Goal: Use online tool/utility: Utilize a website feature to perform a specific function

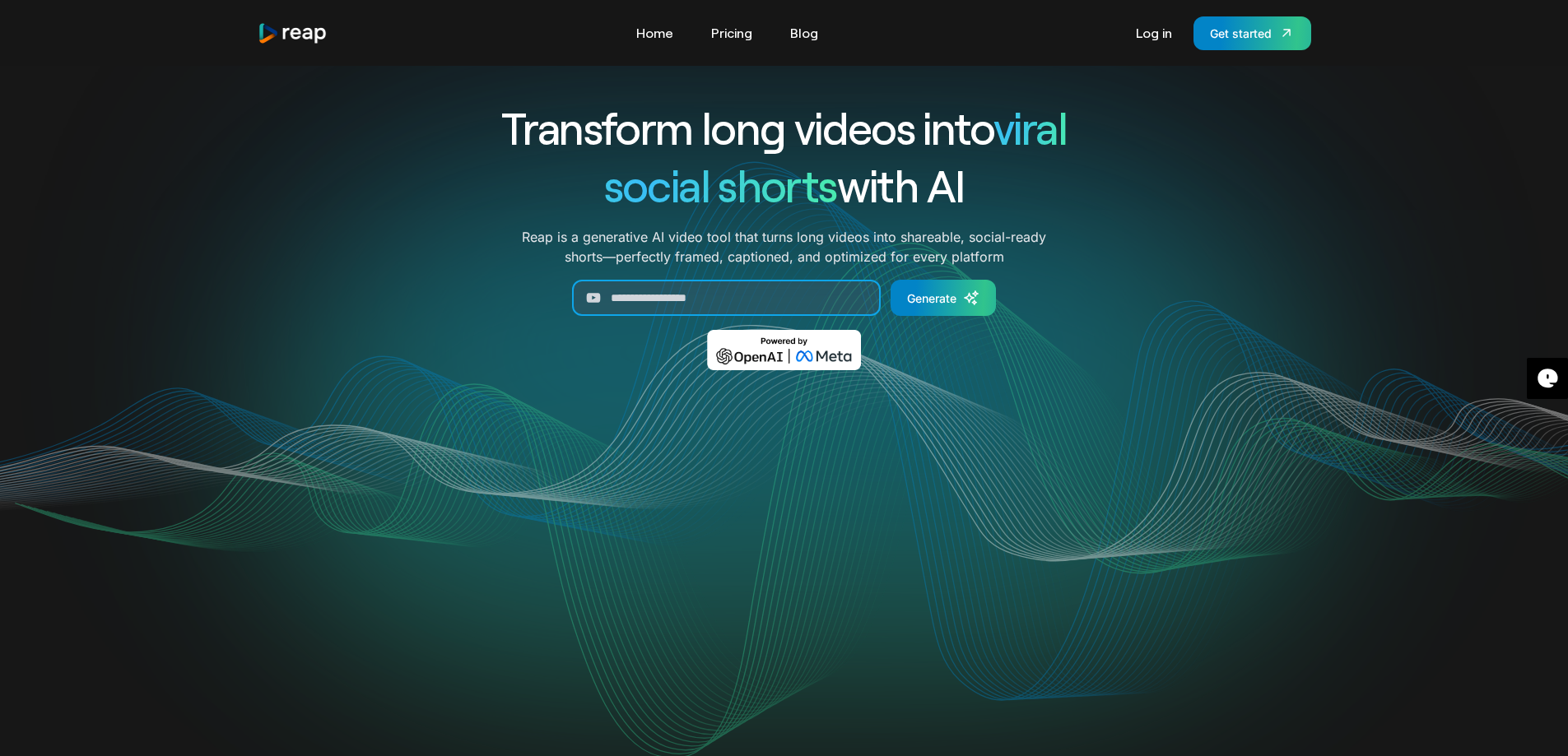
click at [661, 282] on input "Generate Form" at bounding box center [726, 298] width 309 height 36
paste input "**********"
type input "**********"
click at [945, 290] on div "Generate" at bounding box center [932, 298] width 50 height 17
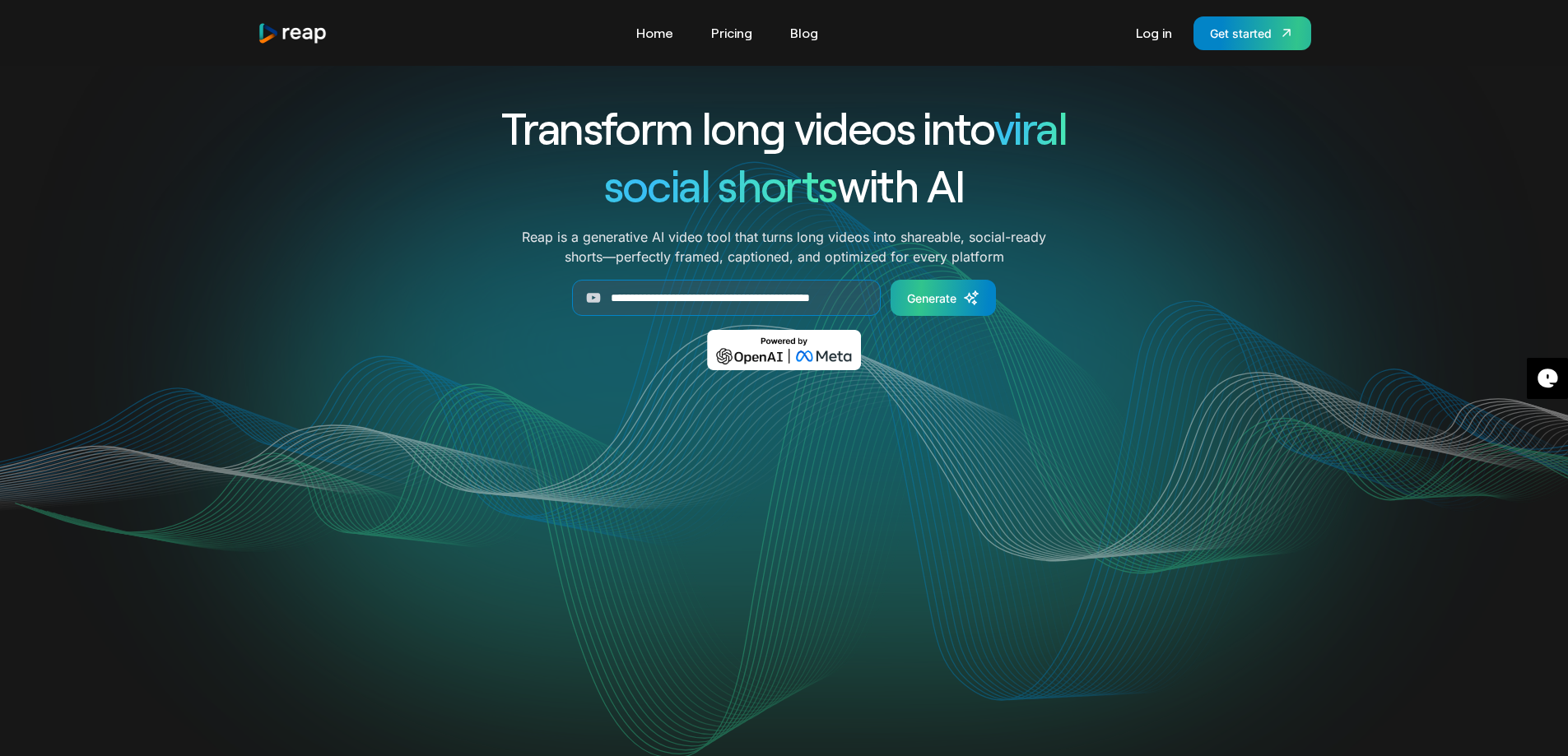
scroll to position [0, 0]
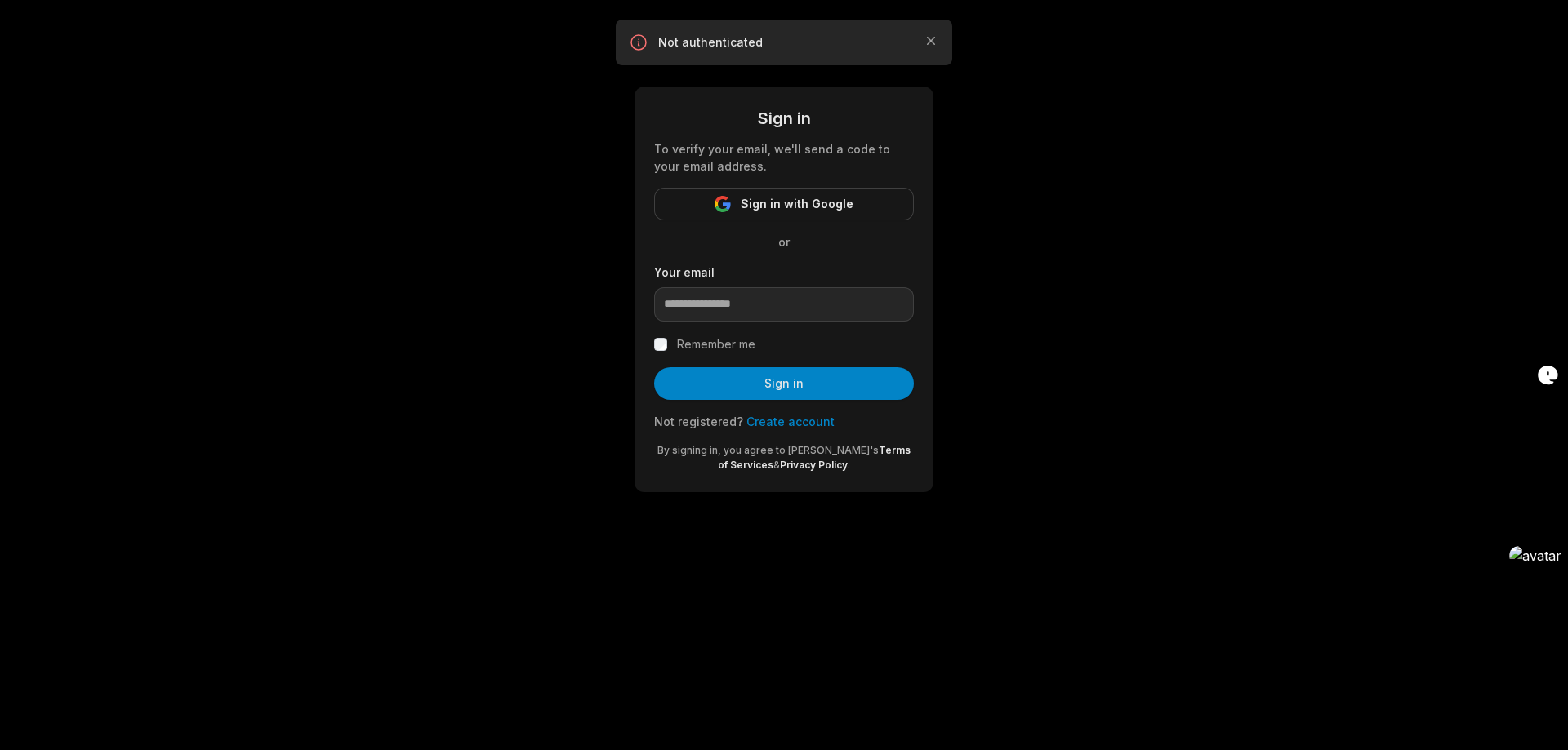
click at [806, 207] on span "Sign in with Google" at bounding box center [796, 205] width 113 height 20
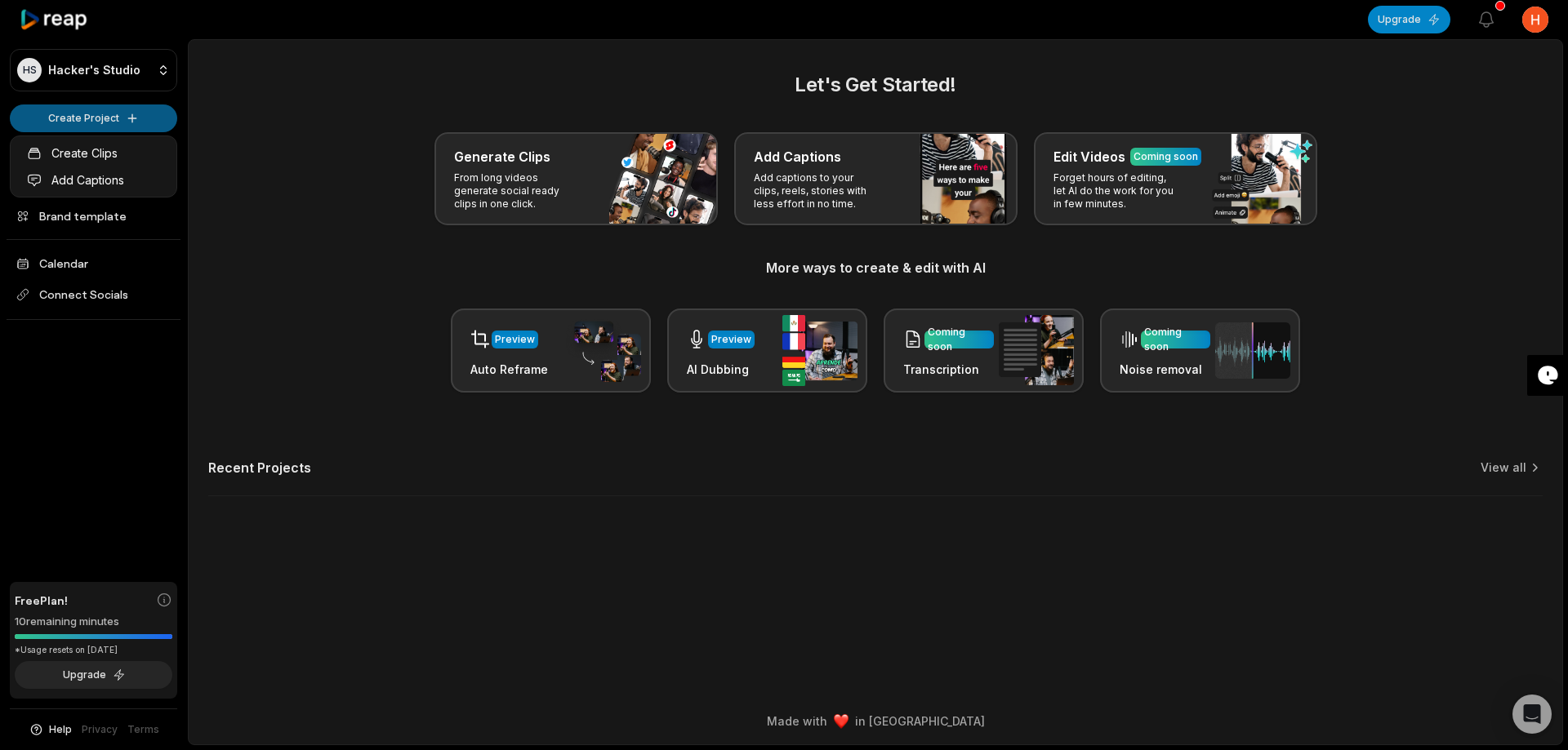
click at [117, 114] on html "[PERSON_NAME] Studio Create Project Home Projects Brand template Calendar Conne…" at bounding box center [784, 375] width 1568 height 750
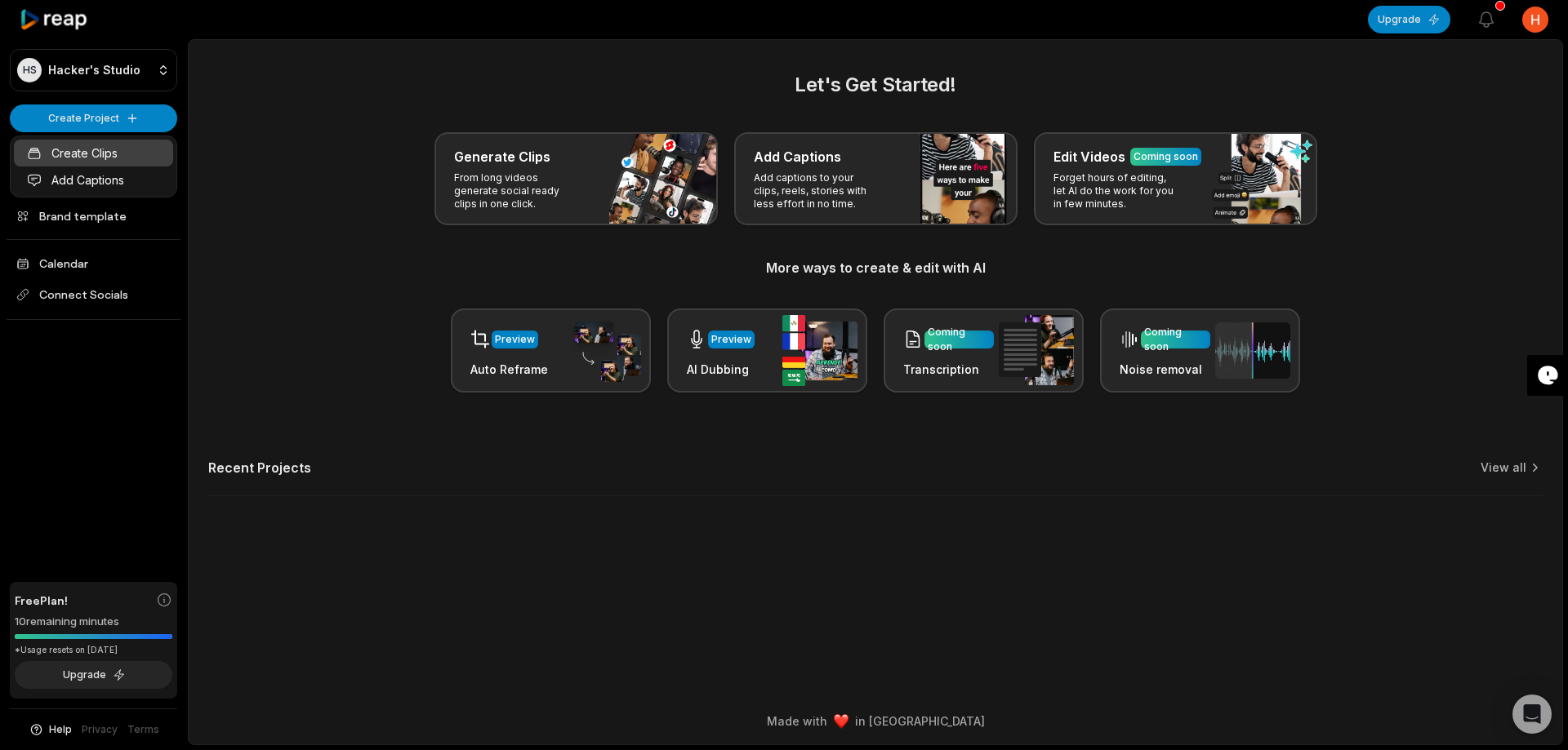
click at [108, 157] on link "Create Clips" at bounding box center [94, 153] width 159 height 27
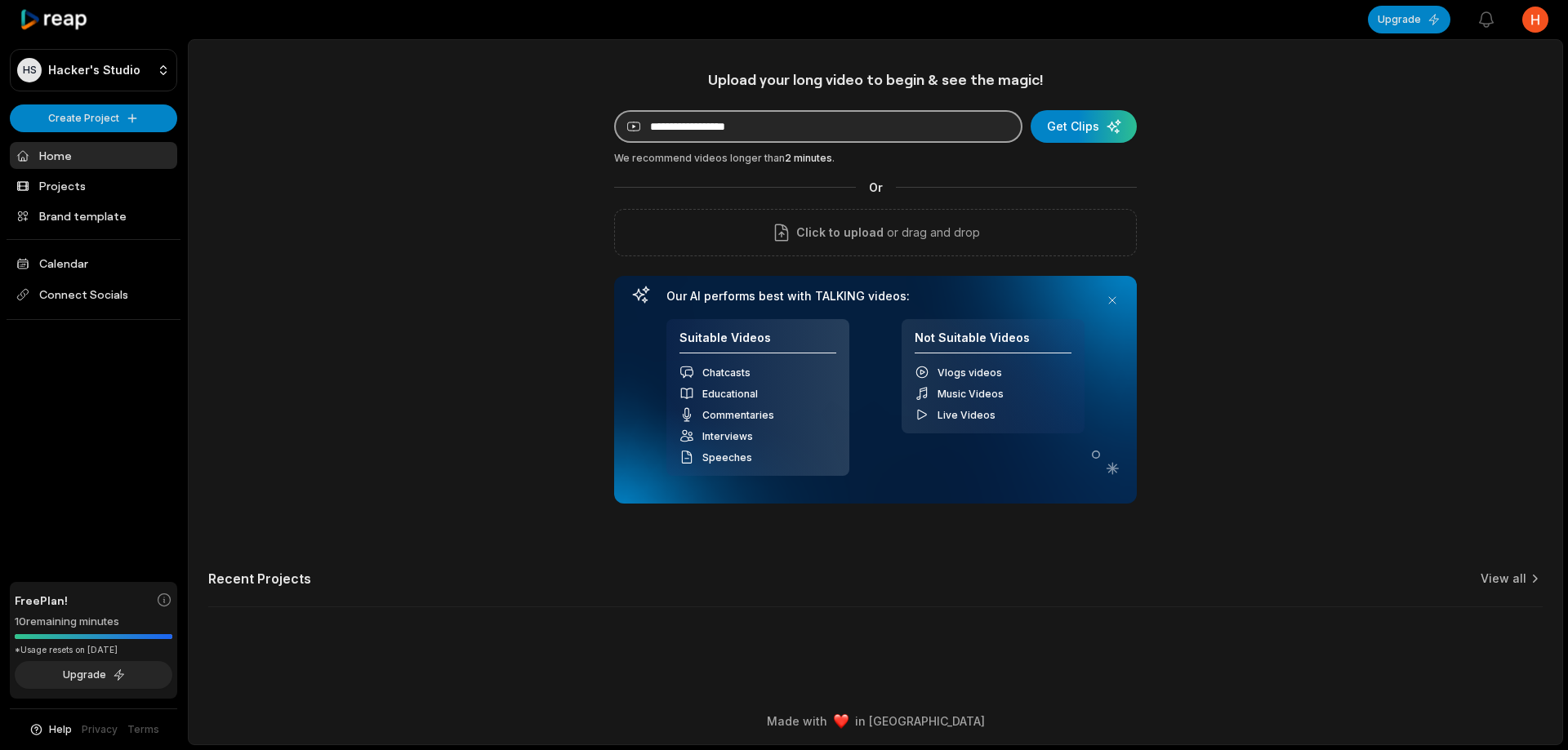
click at [702, 130] on input at bounding box center [818, 127] width 408 height 33
paste input "**********"
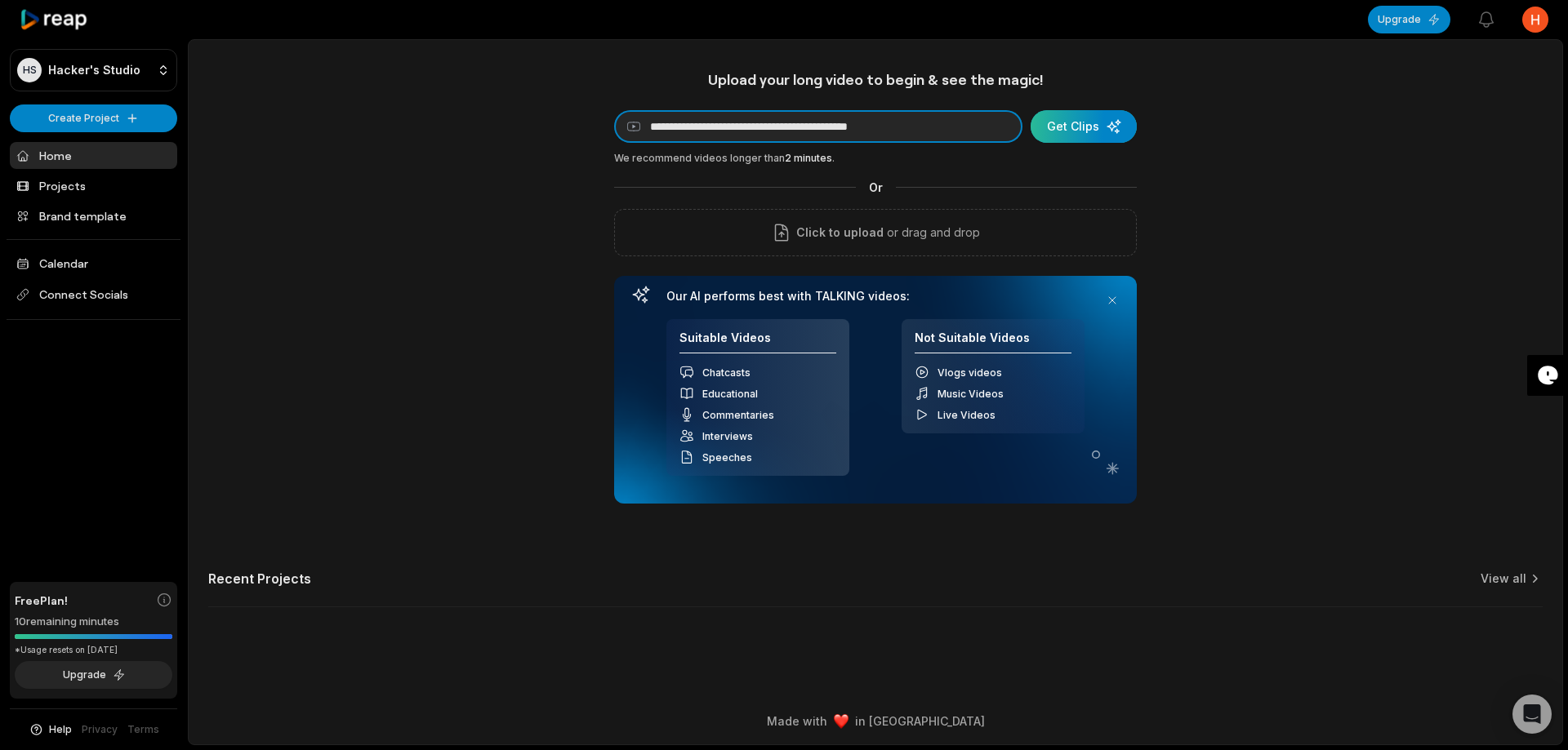
type input "**********"
click at [1092, 122] on div "submit" at bounding box center [1083, 127] width 106 height 33
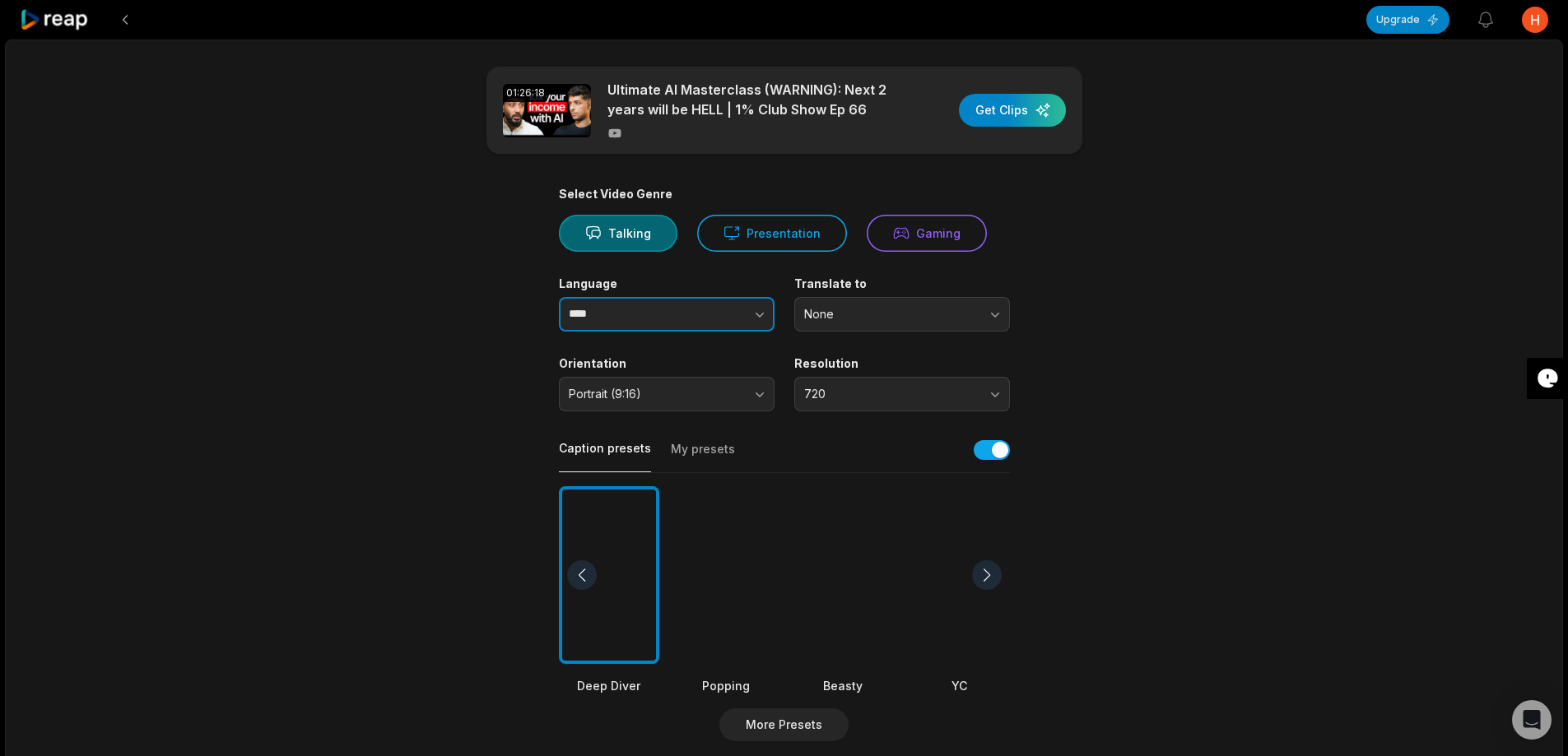
click at [662, 318] on input "****" at bounding box center [667, 315] width 215 height 35
click at [759, 315] on icon "button" at bounding box center [760, 315] width 17 height 17
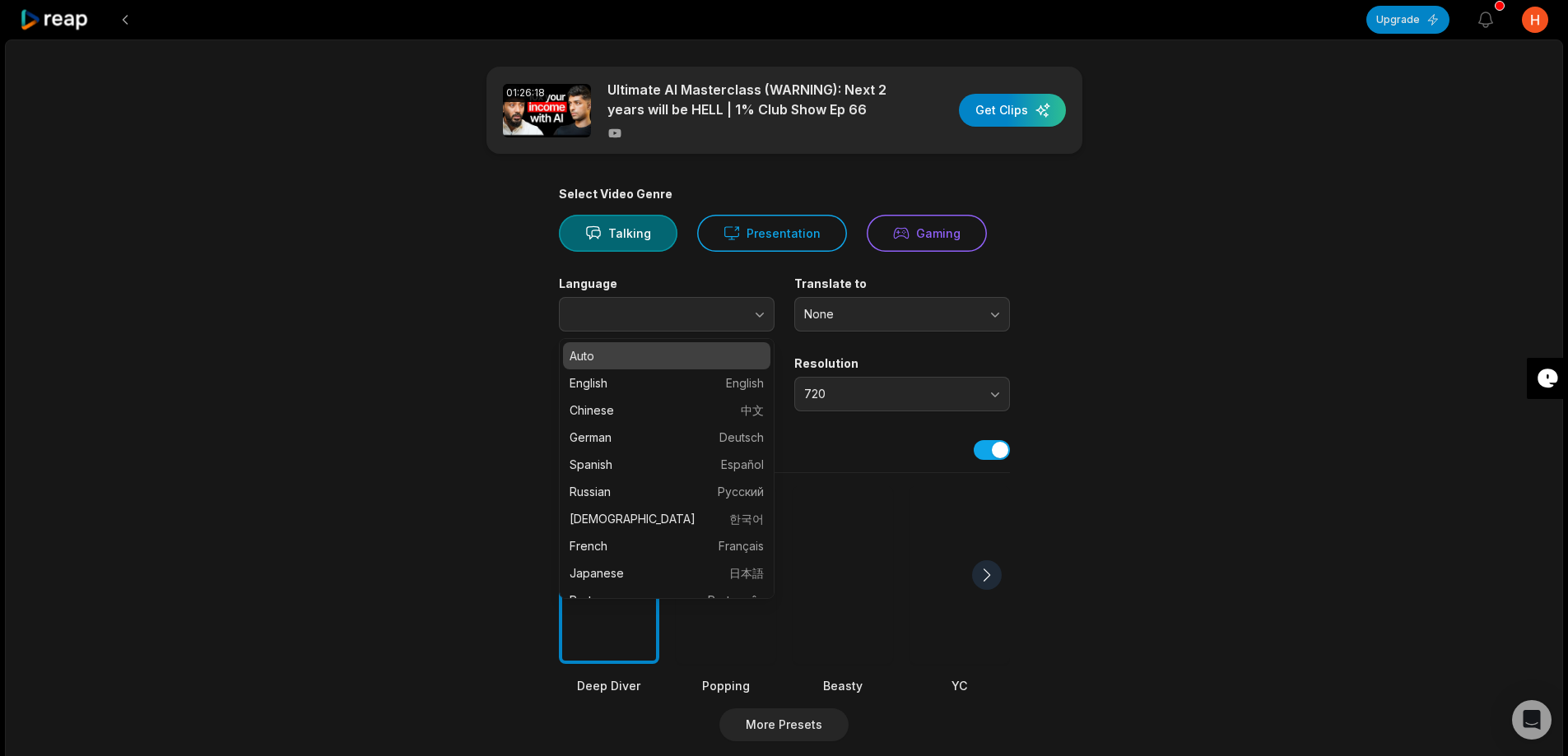
type input "****"
click at [461, 382] on main "01:26:18 Ultimate AI Masterclass (WARNING): Next 2 years will be HELL | 1% Club…" at bounding box center [784, 570] width 797 height 1008
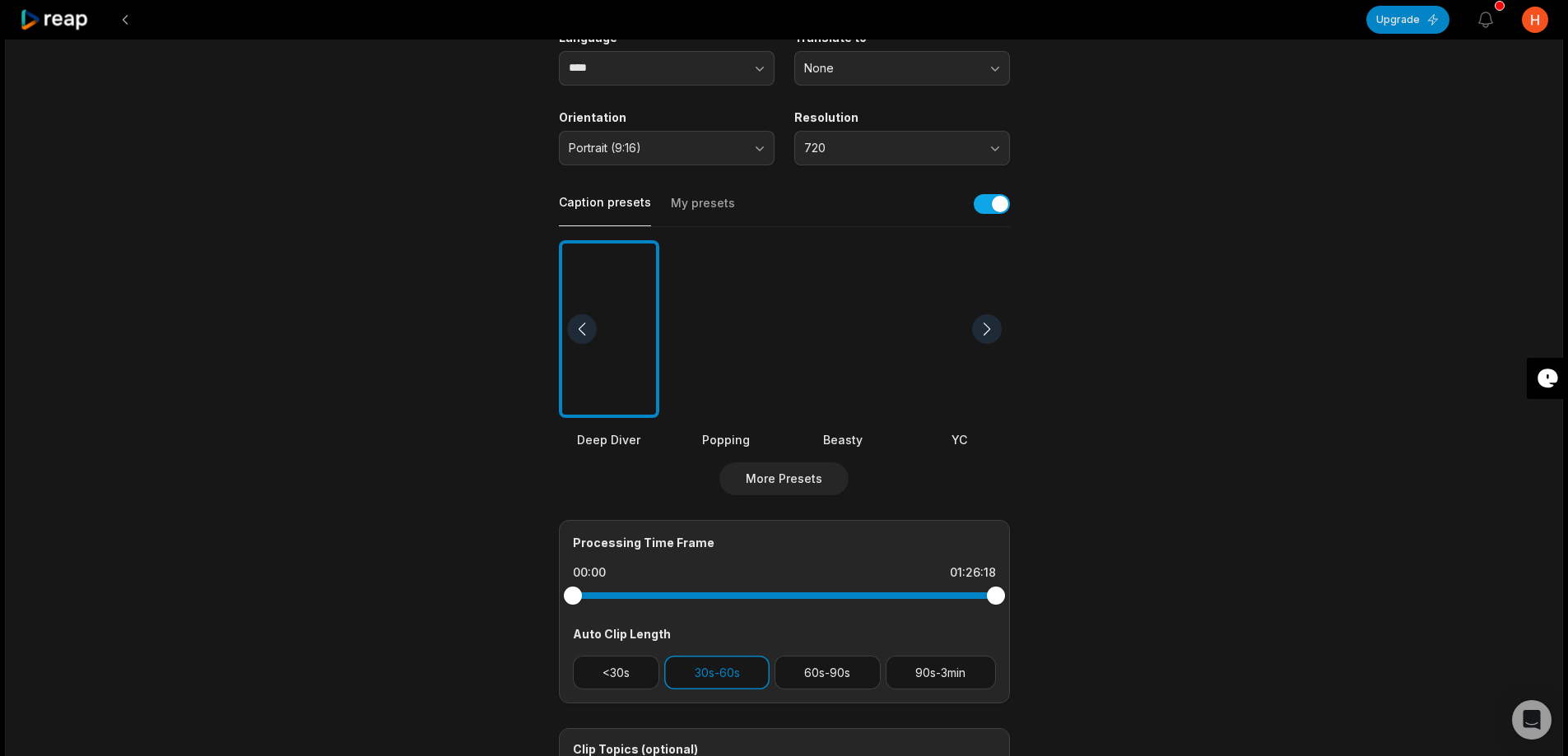
scroll to position [247, 0]
click at [953, 130] on button "720" at bounding box center [902, 147] width 215 height 35
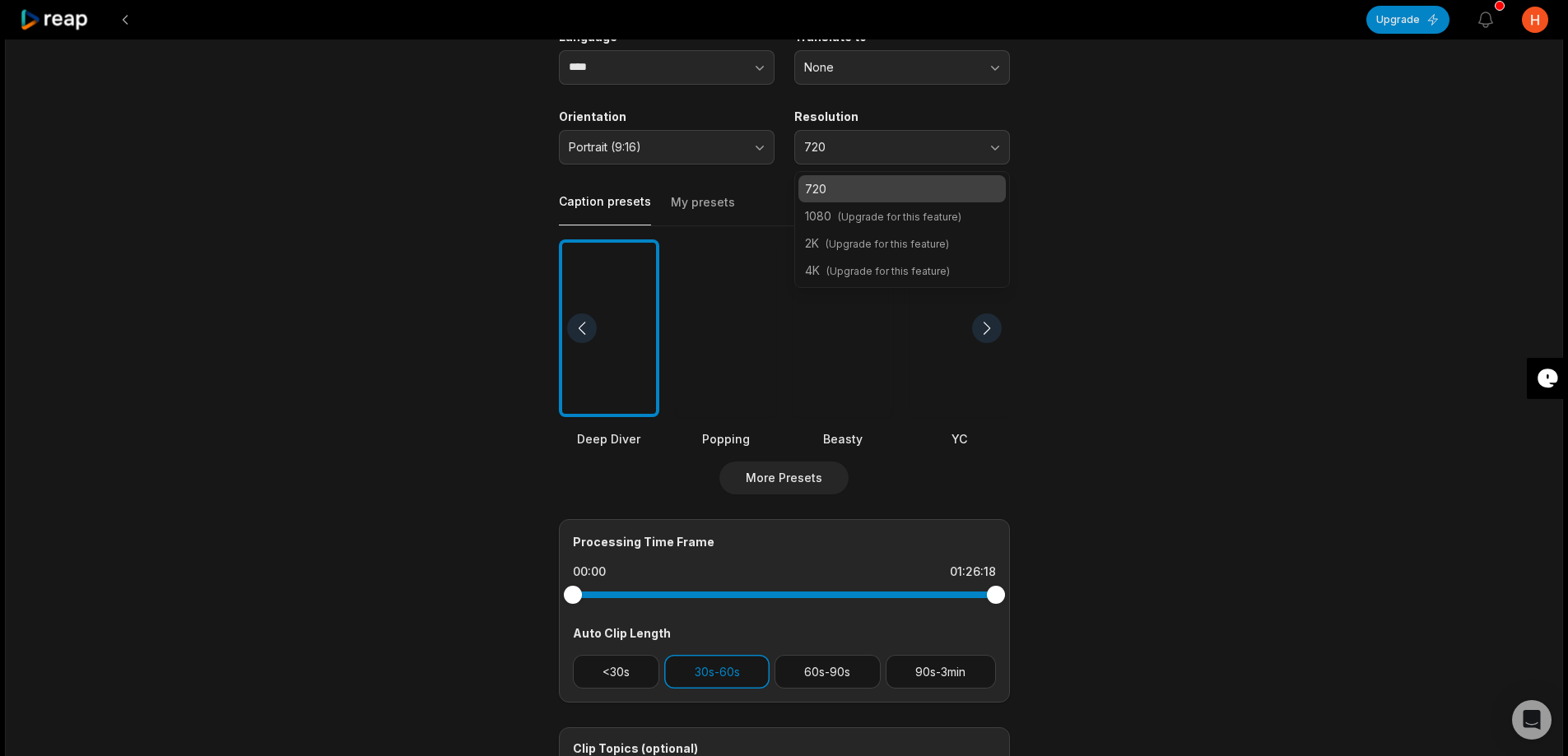
drag, startPoint x: 1111, startPoint y: 202, endPoint x: 1093, endPoint y: 203, distance: 18.0
click at [1111, 201] on main "01:26:18 Ultimate AI Masterclass (WARNING): Next 2 years will be HELL | 1% Club…" at bounding box center [784, 323] width 797 height 1008
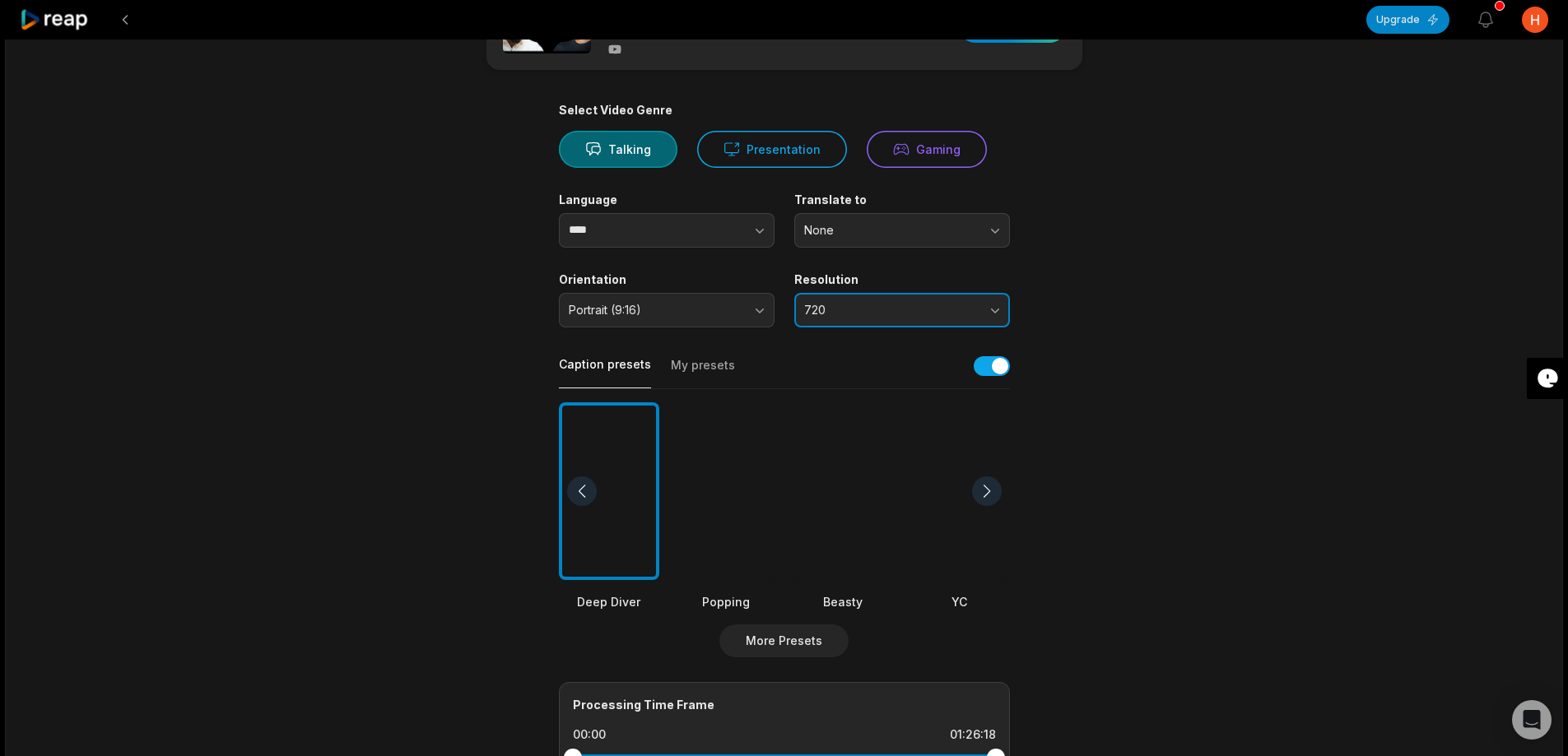
scroll to position [82, 0]
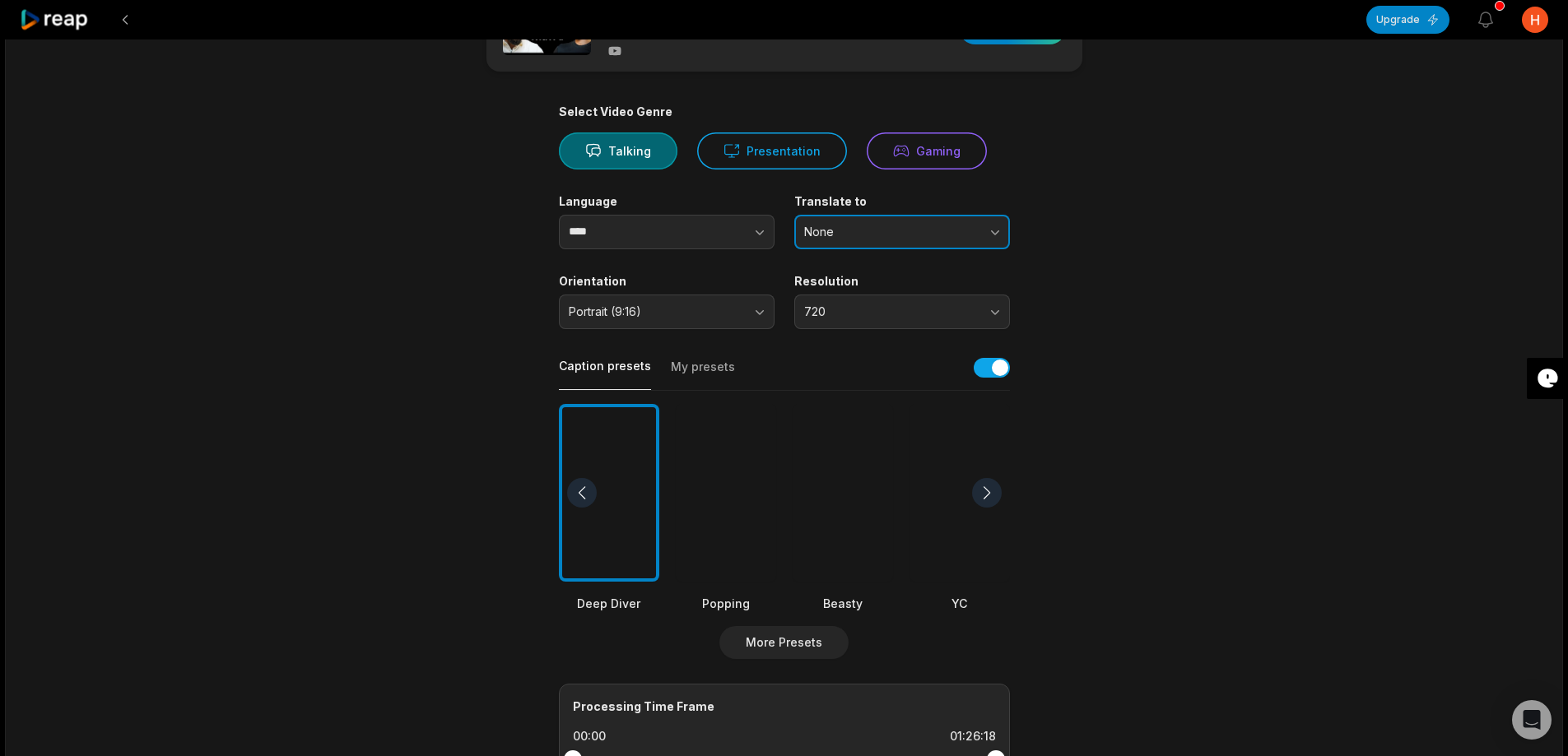
click at [937, 235] on span "None" at bounding box center [890, 232] width 173 height 15
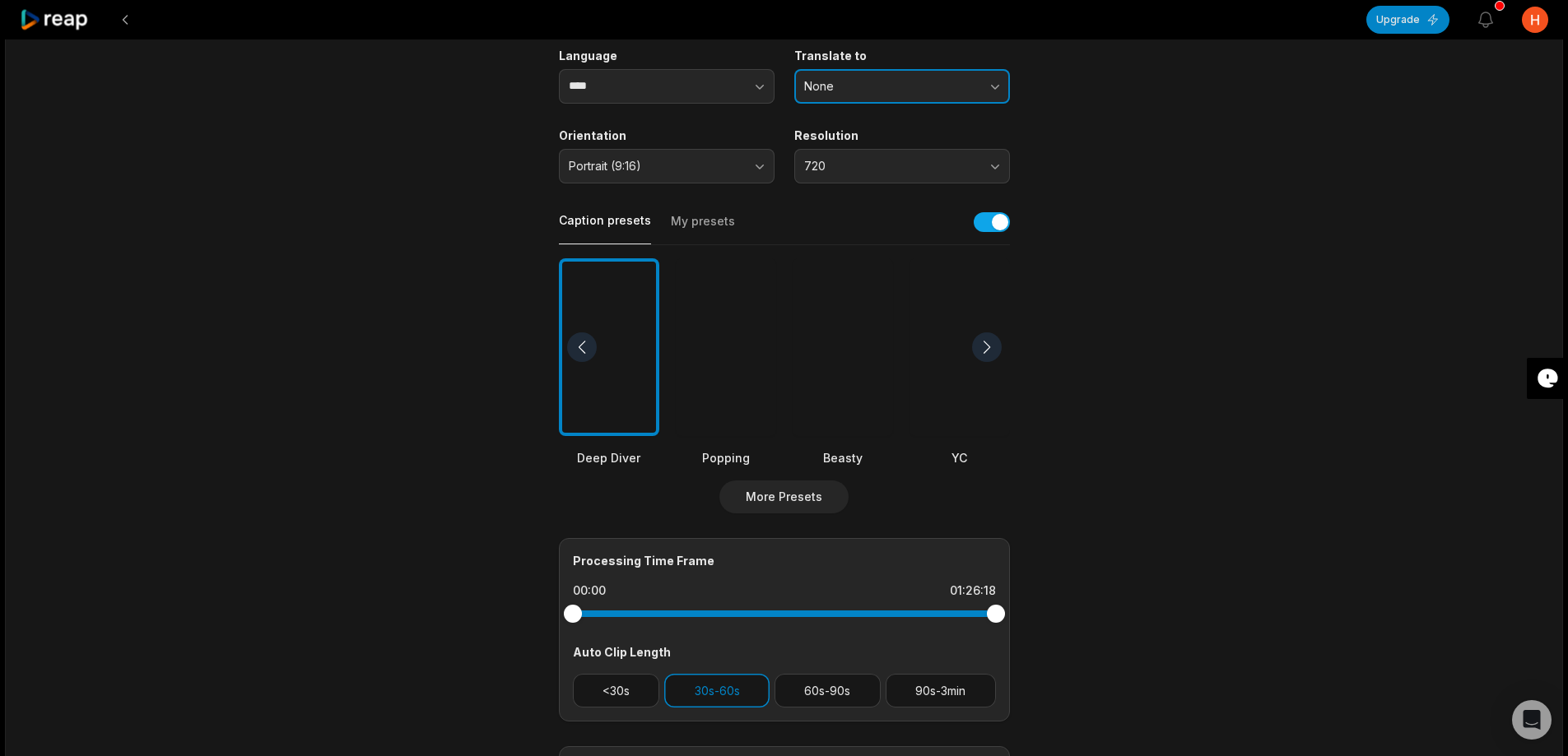
scroll to position [247, 0]
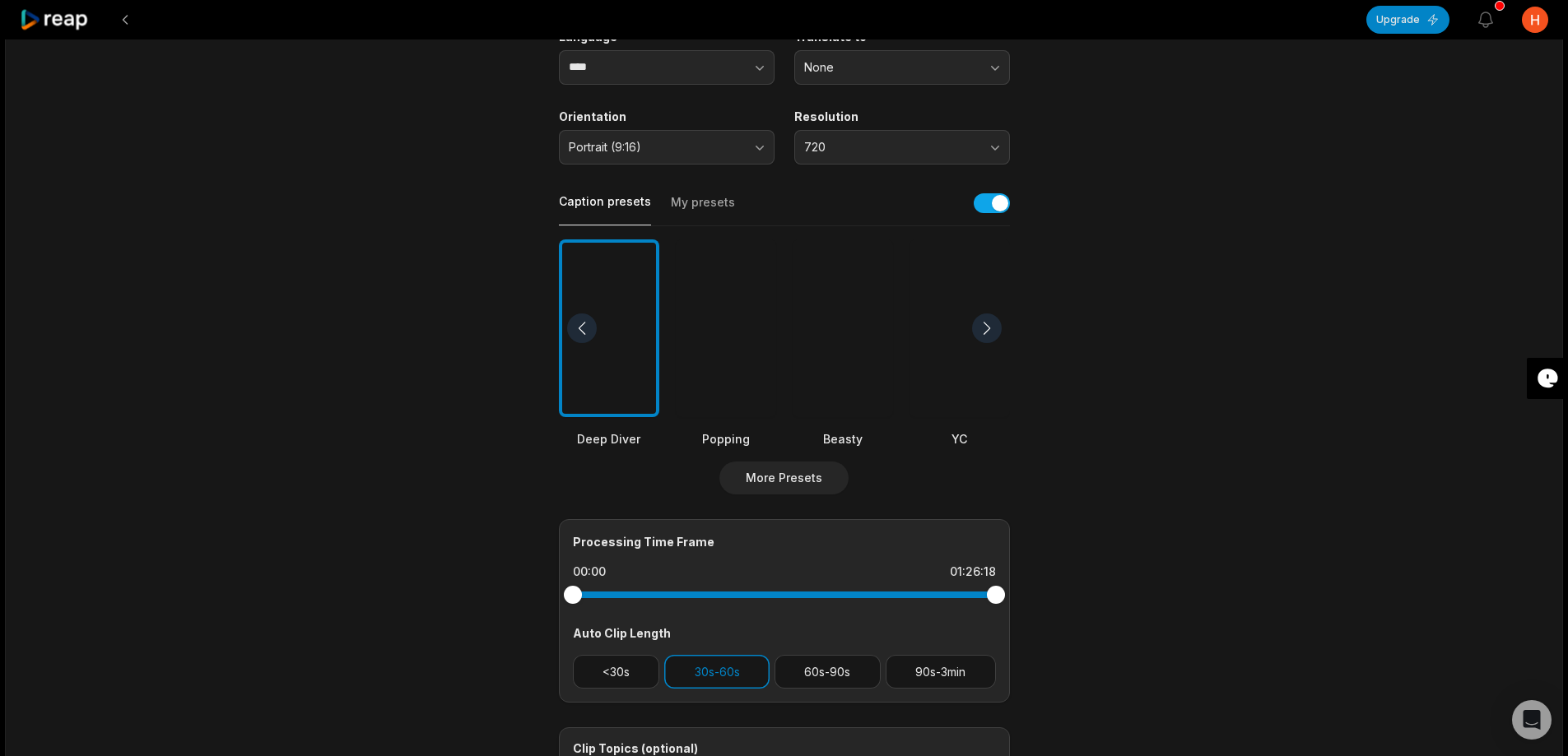
click at [731, 315] on div at bounding box center [726, 329] width 100 height 179
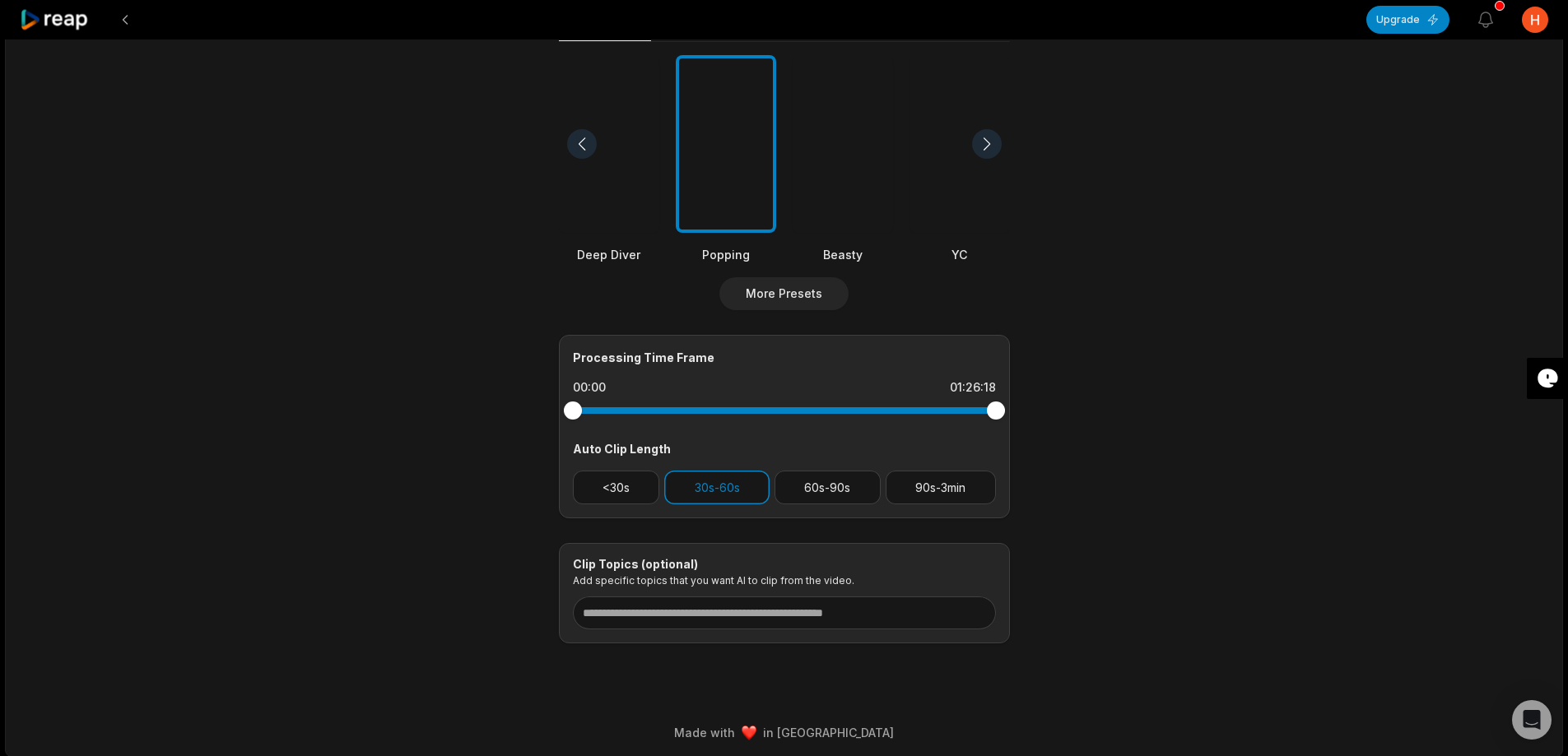
scroll to position [437, 0]
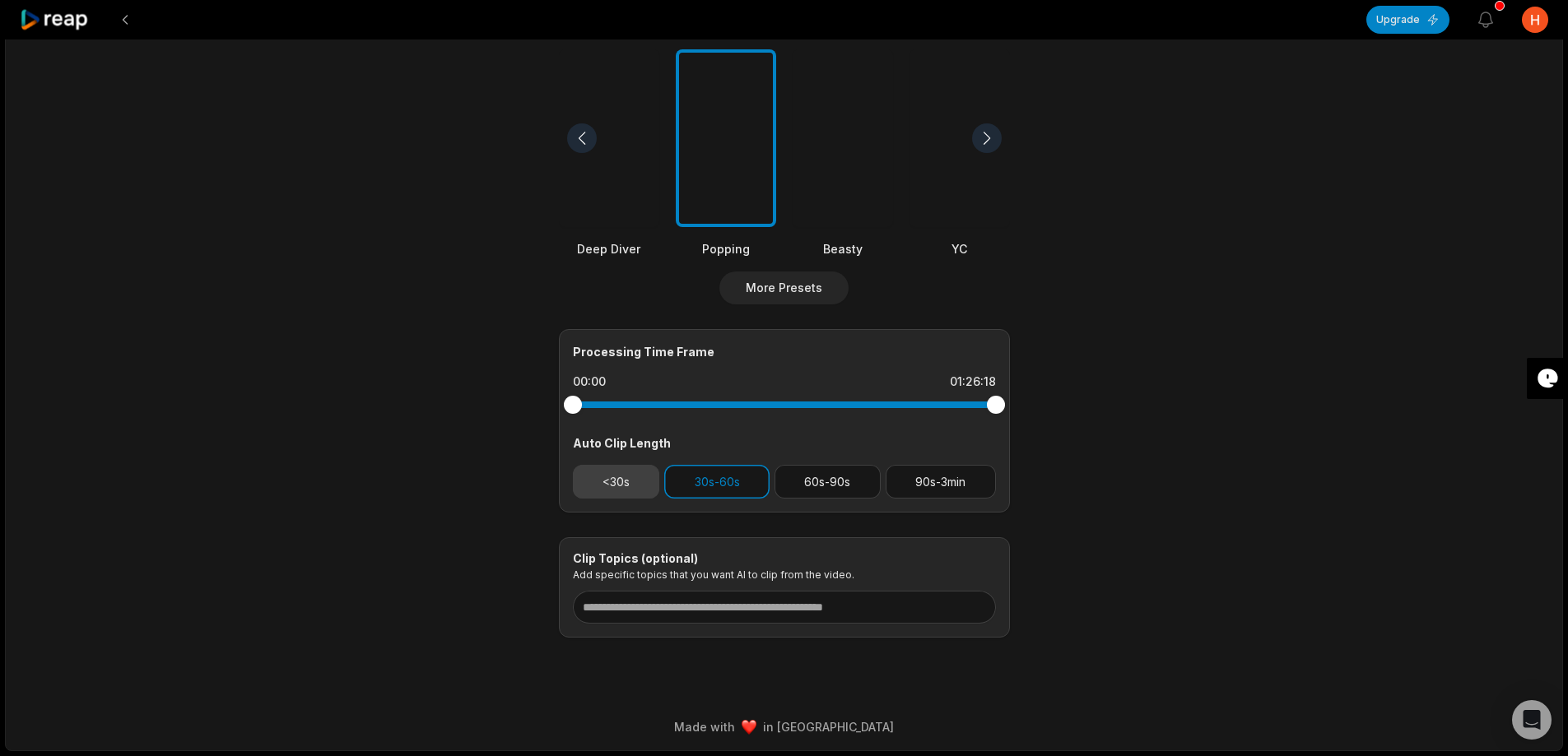
click at [630, 484] on button "<30s" at bounding box center [616, 481] width 87 height 34
click at [791, 609] on input at bounding box center [784, 607] width 423 height 33
click at [884, 613] on input at bounding box center [784, 607] width 423 height 33
click at [741, 609] on input "***" at bounding box center [784, 607] width 423 height 33
type input "*"
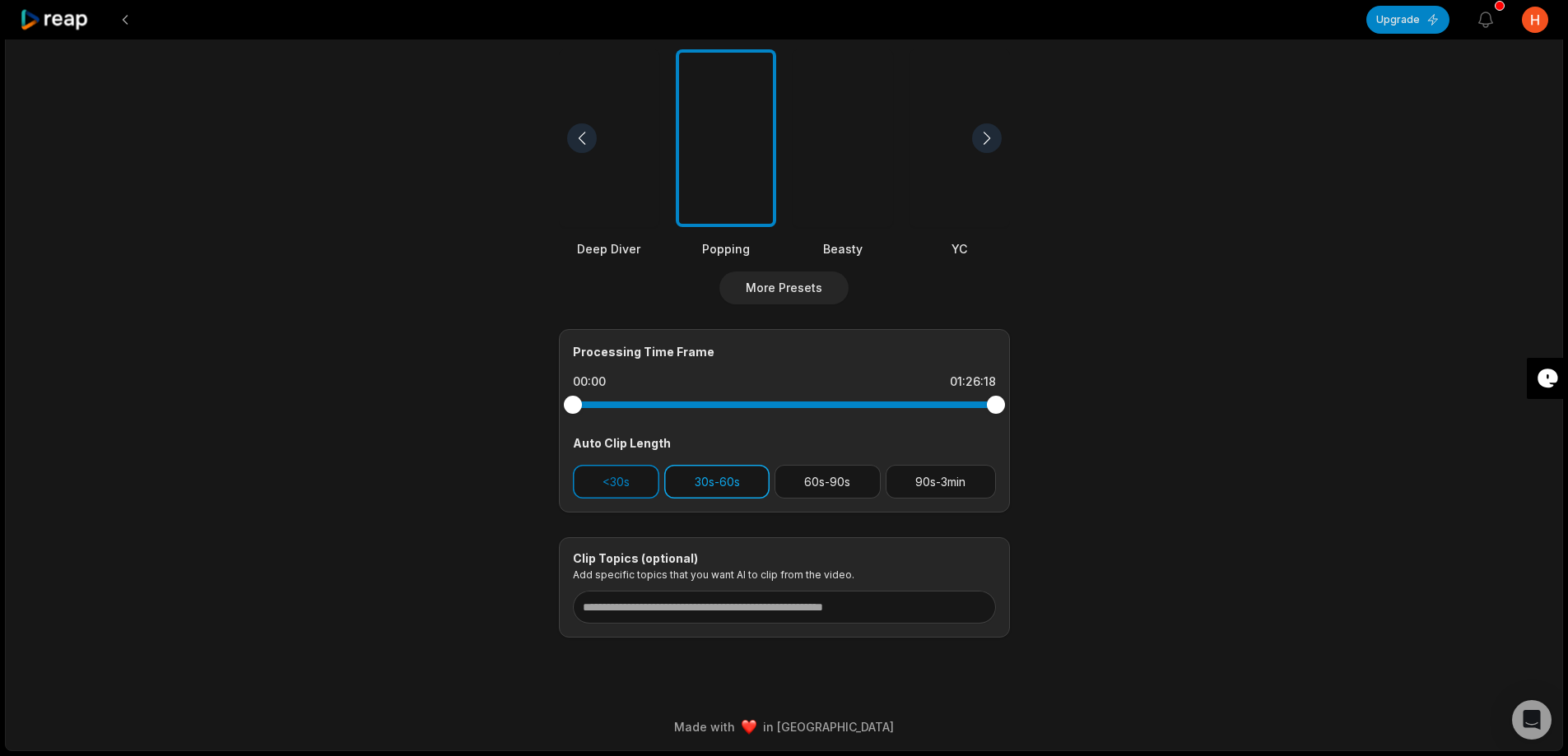
click at [711, 484] on button "30s-60s" at bounding box center [716, 481] width 105 height 34
click at [722, 477] on button "30s-60s" at bounding box center [716, 481] width 105 height 34
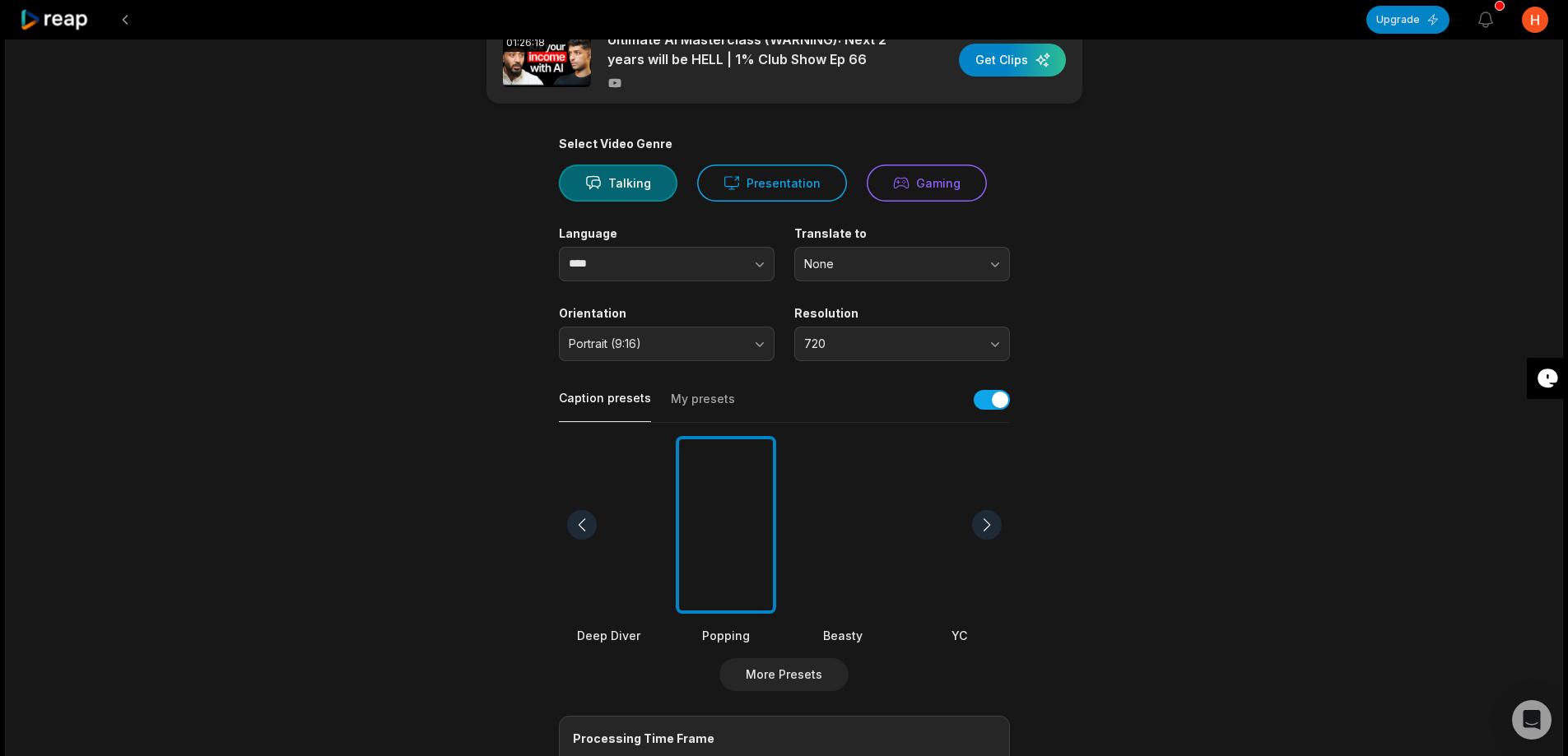
scroll to position [0, 0]
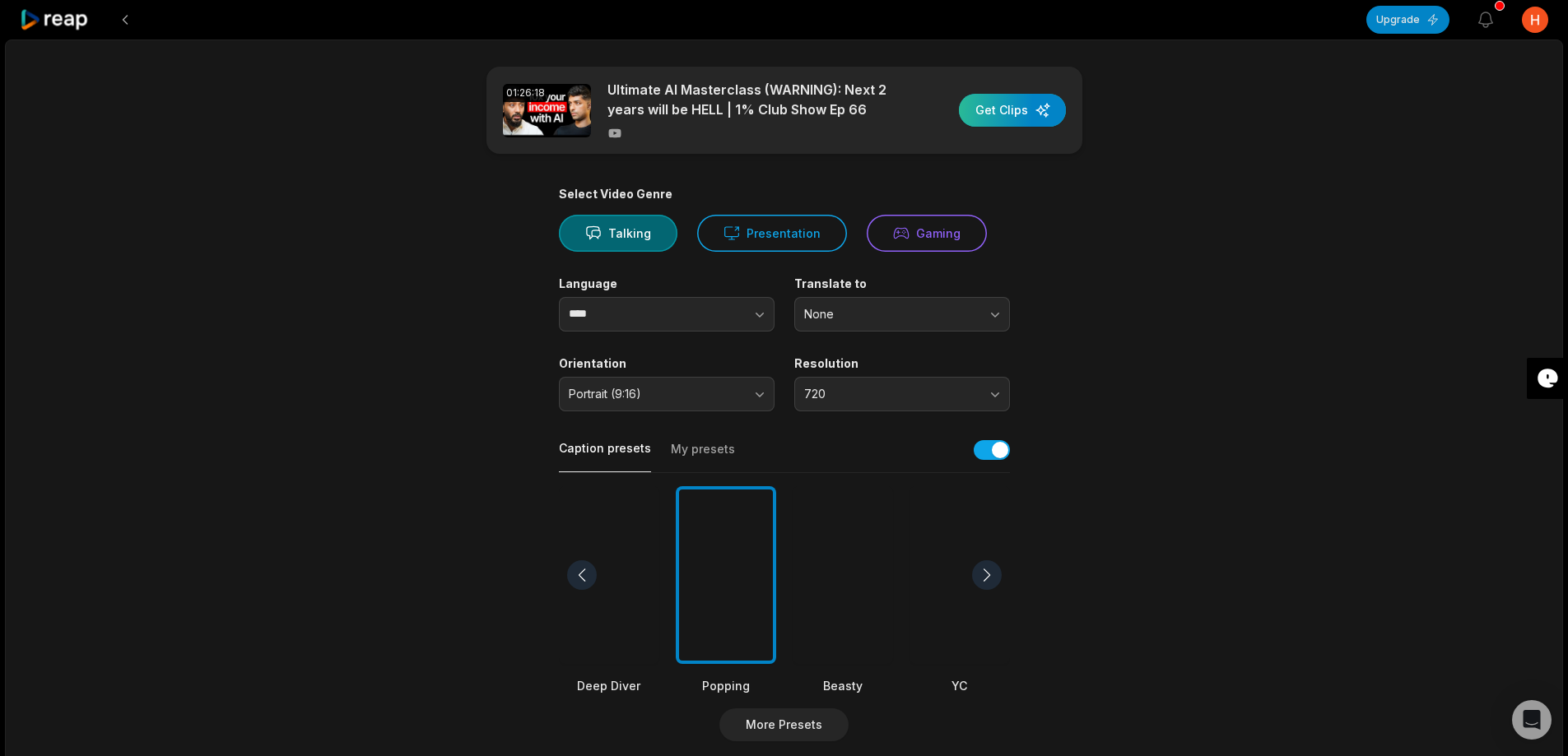
click at [1008, 113] on div "button" at bounding box center [1012, 110] width 107 height 33
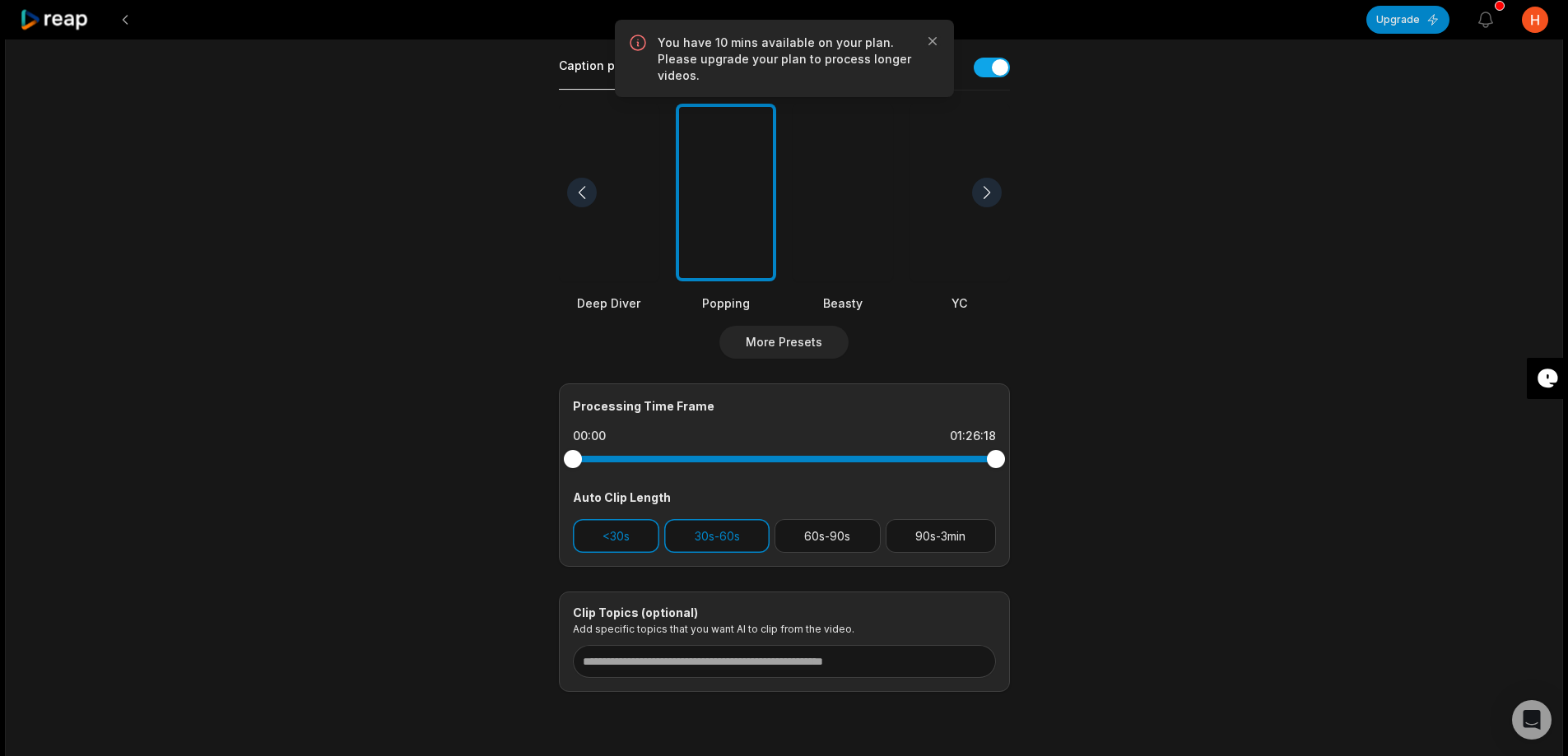
scroll to position [437, 0]
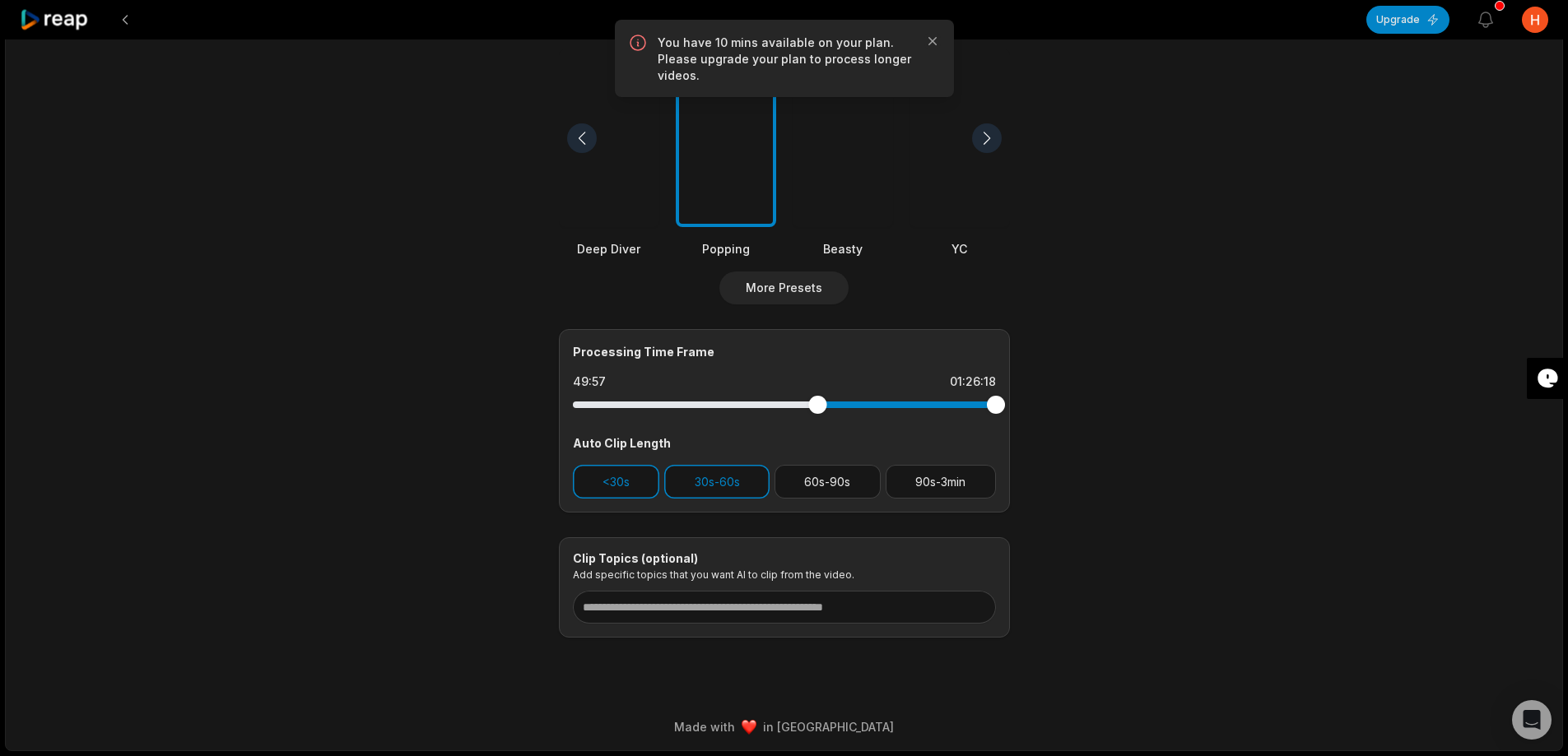
drag, startPoint x: 570, startPoint y: 403, endPoint x: 818, endPoint y: 399, distance: 248.0
click at [818, 399] on div at bounding box center [818, 405] width 18 height 18
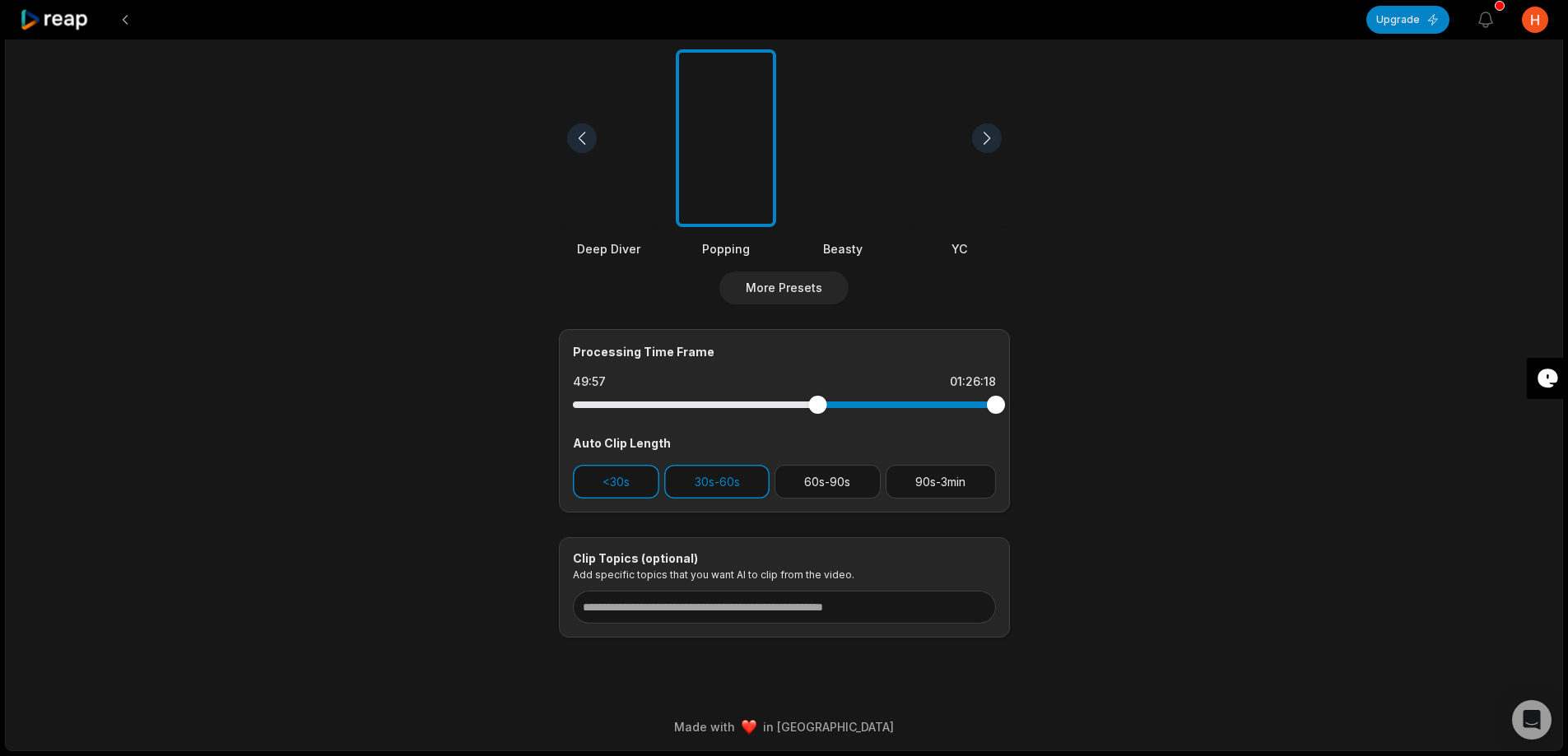
drag, startPoint x: 993, startPoint y: 401, endPoint x: 1325, endPoint y: 386, distance: 332.3
click at [1335, 386] on div "01:26:18 Ultimate AI Masterclass (WARNING): Next 2 years will be HELL | 1% Club…" at bounding box center [784, 176] width 1558 height 1148
drag, startPoint x: 813, startPoint y: 402, endPoint x: 334, endPoint y: 443, distance: 480.8
click at [334, 443] on div "01:26:18 Ultimate AI Masterclass (WARNING): Next 2 years will be HELL | 1% Club…" at bounding box center [784, 176] width 1558 height 1148
drag, startPoint x: 994, startPoint y: 407, endPoint x: 548, endPoint y: 410, distance: 446.0
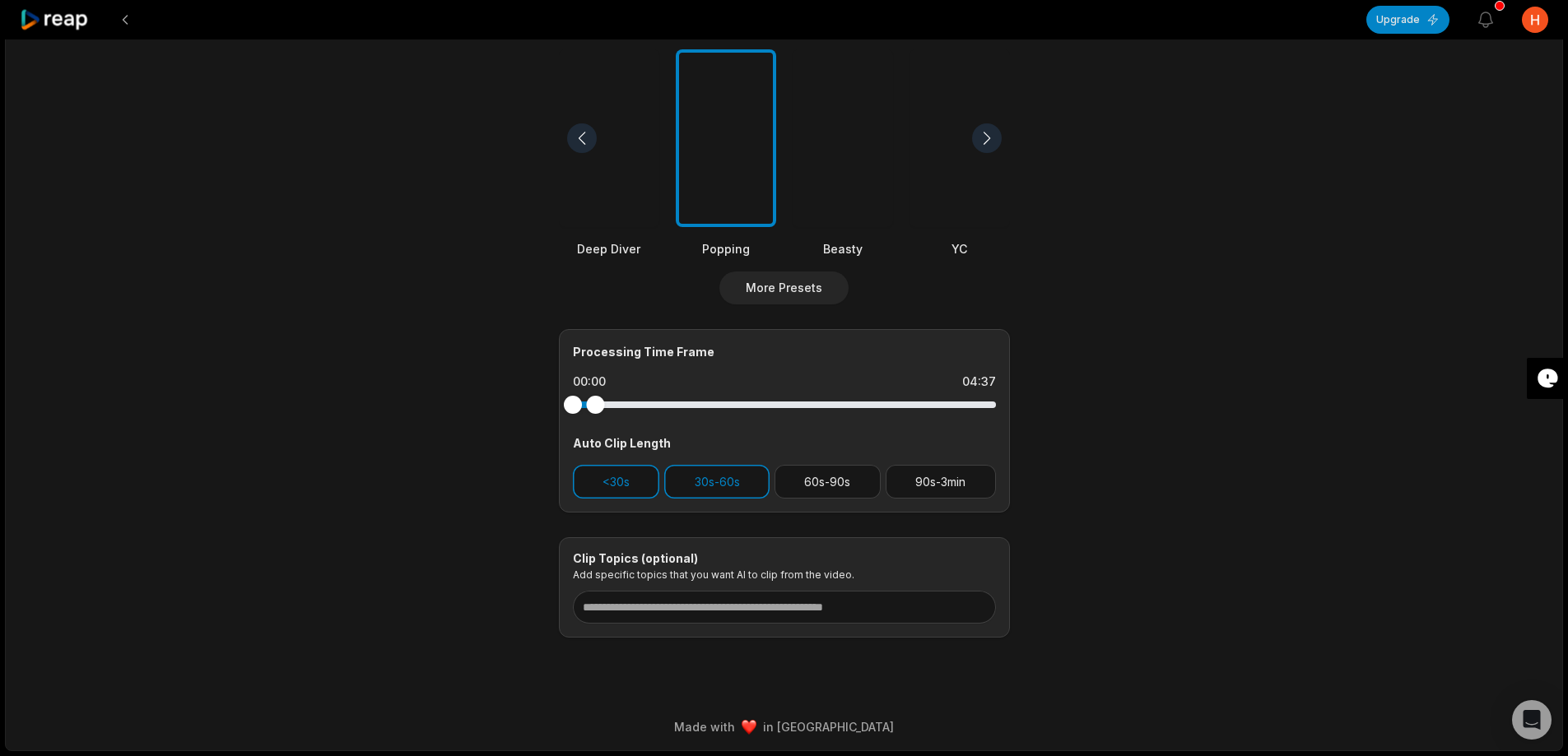
click at [548, 410] on main "01:26:18 Ultimate AI Masterclass (WARNING): Next 2 years will be HELL | 1% Club…" at bounding box center [784, 133] width 797 height 1008
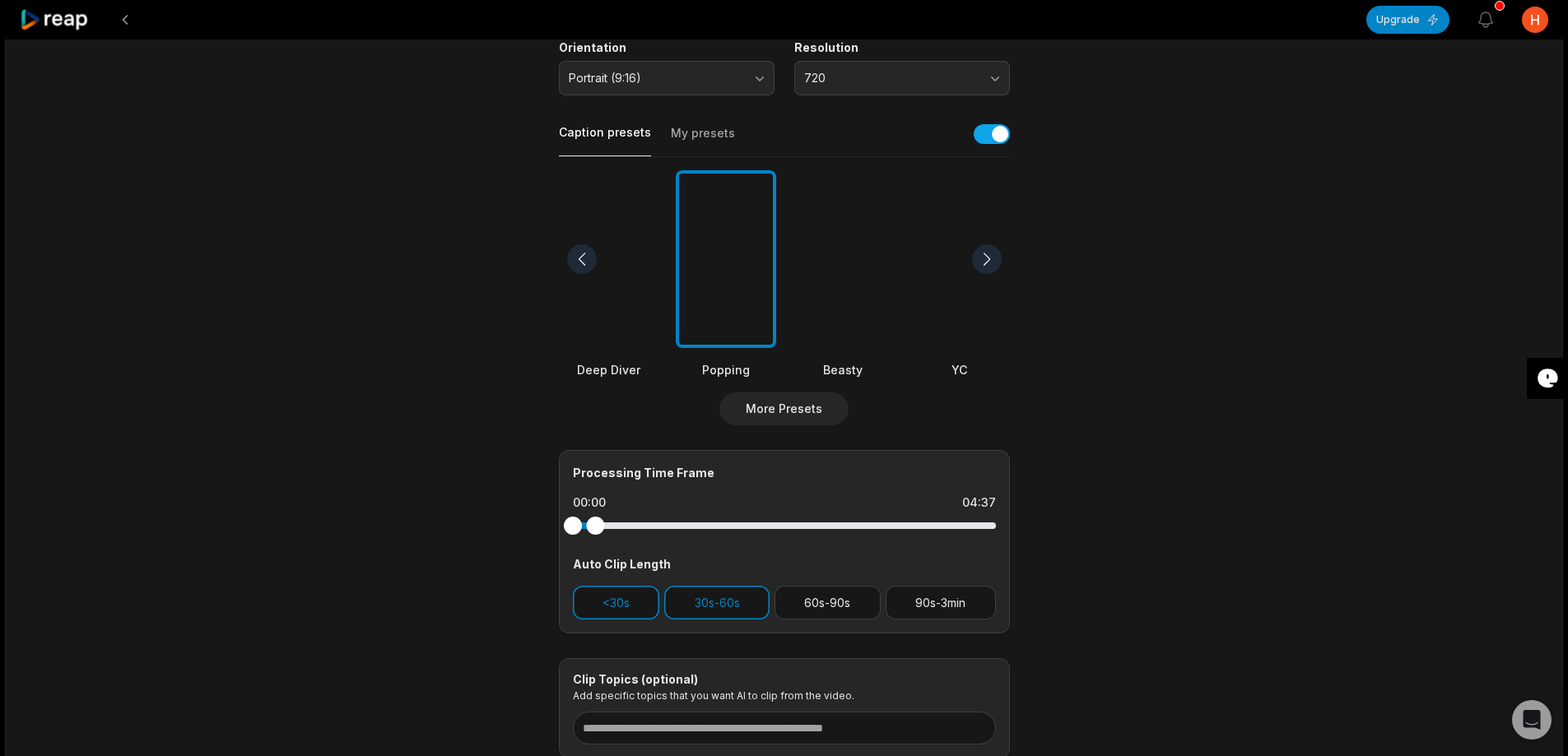
scroll to position [190, 0]
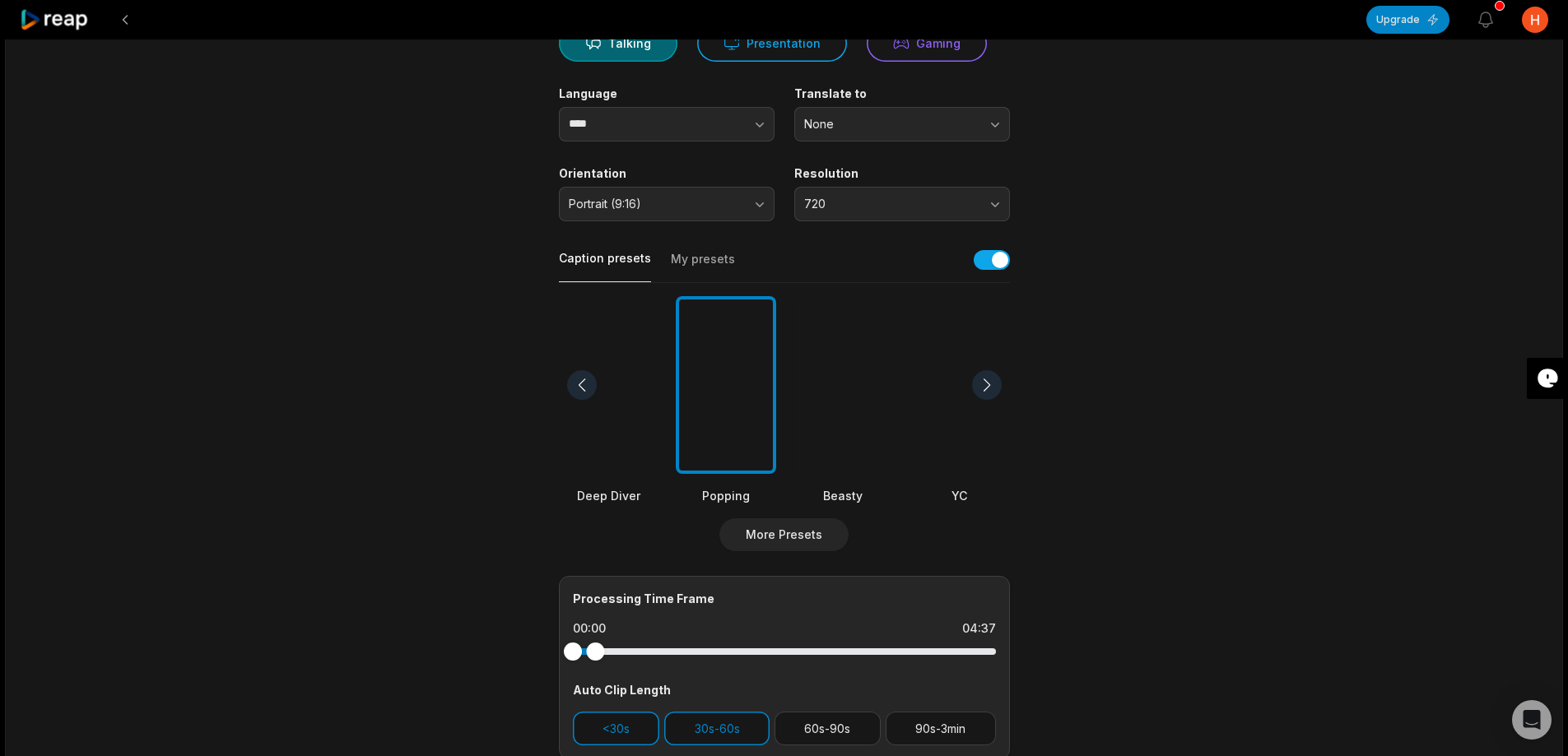
click at [725, 375] on div at bounding box center [726, 386] width 100 height 179
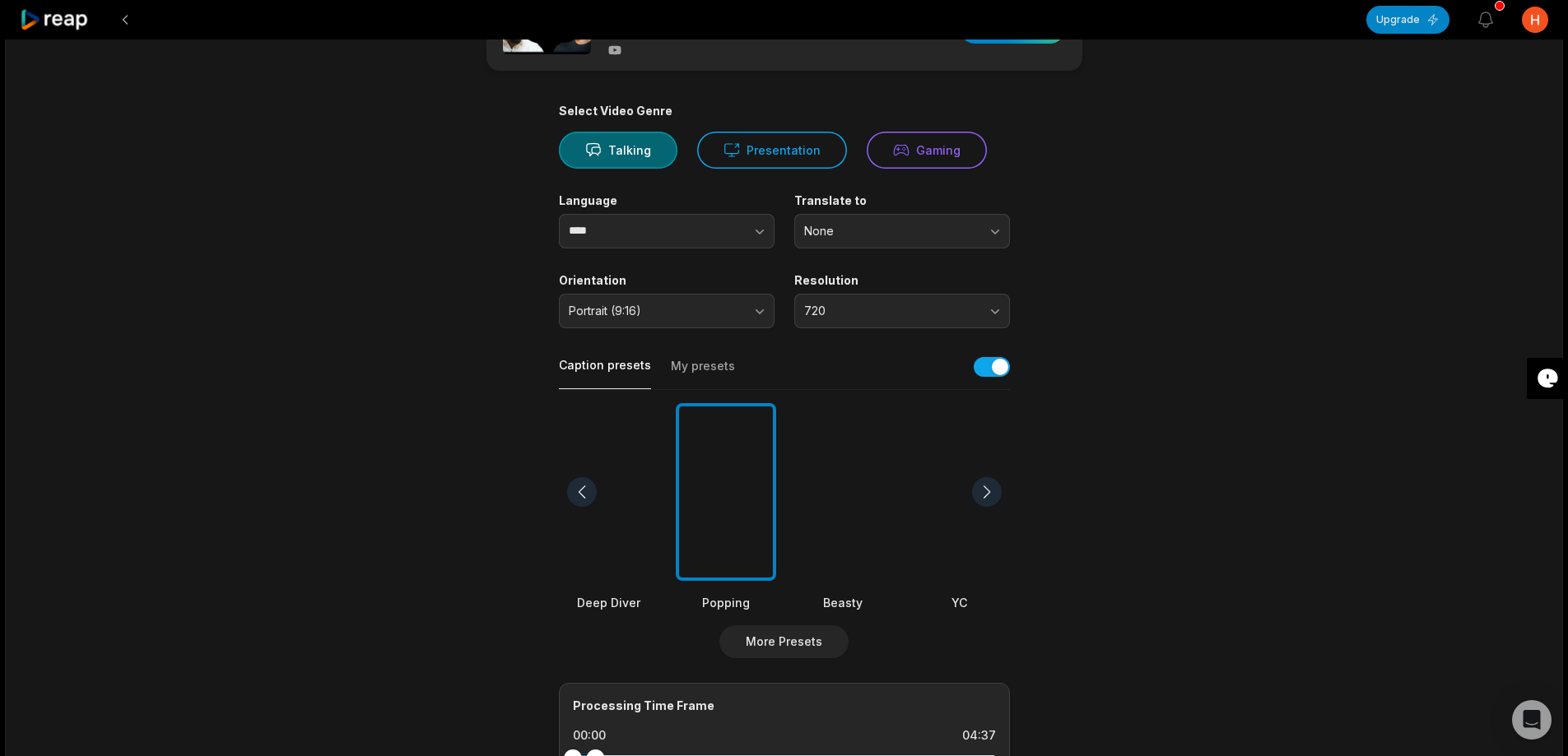
scroll to position [0, 0]
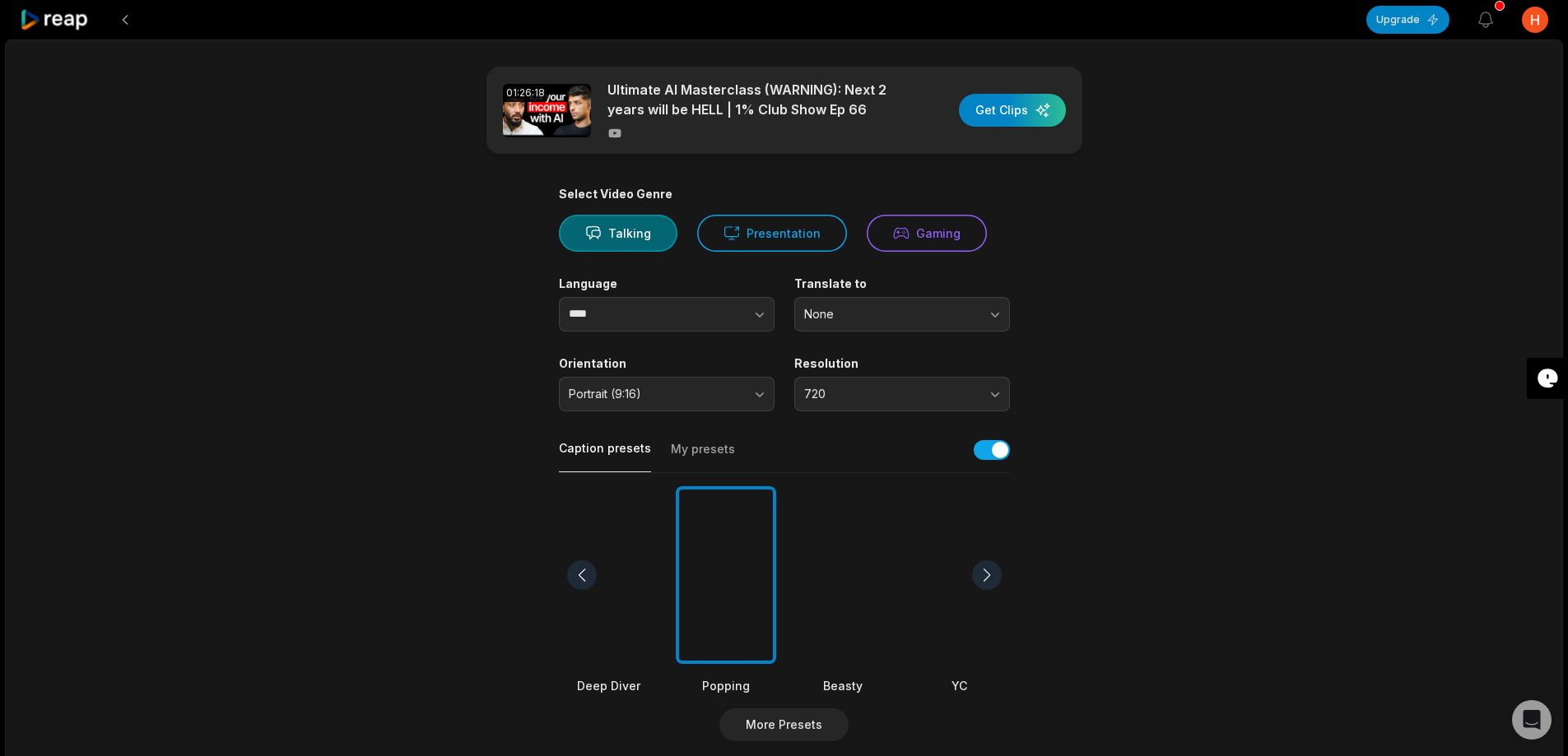
click at [1002, 93] on div "01:26:18 Ultimate AI Masterclass (WARNING): Next 2 years will be HELL | 1% Club…" at bounding box center [784, 109] width 596 height 87
click at [1011, 99] on div "button" at bounding box center [1012, 110] width 107 height 33
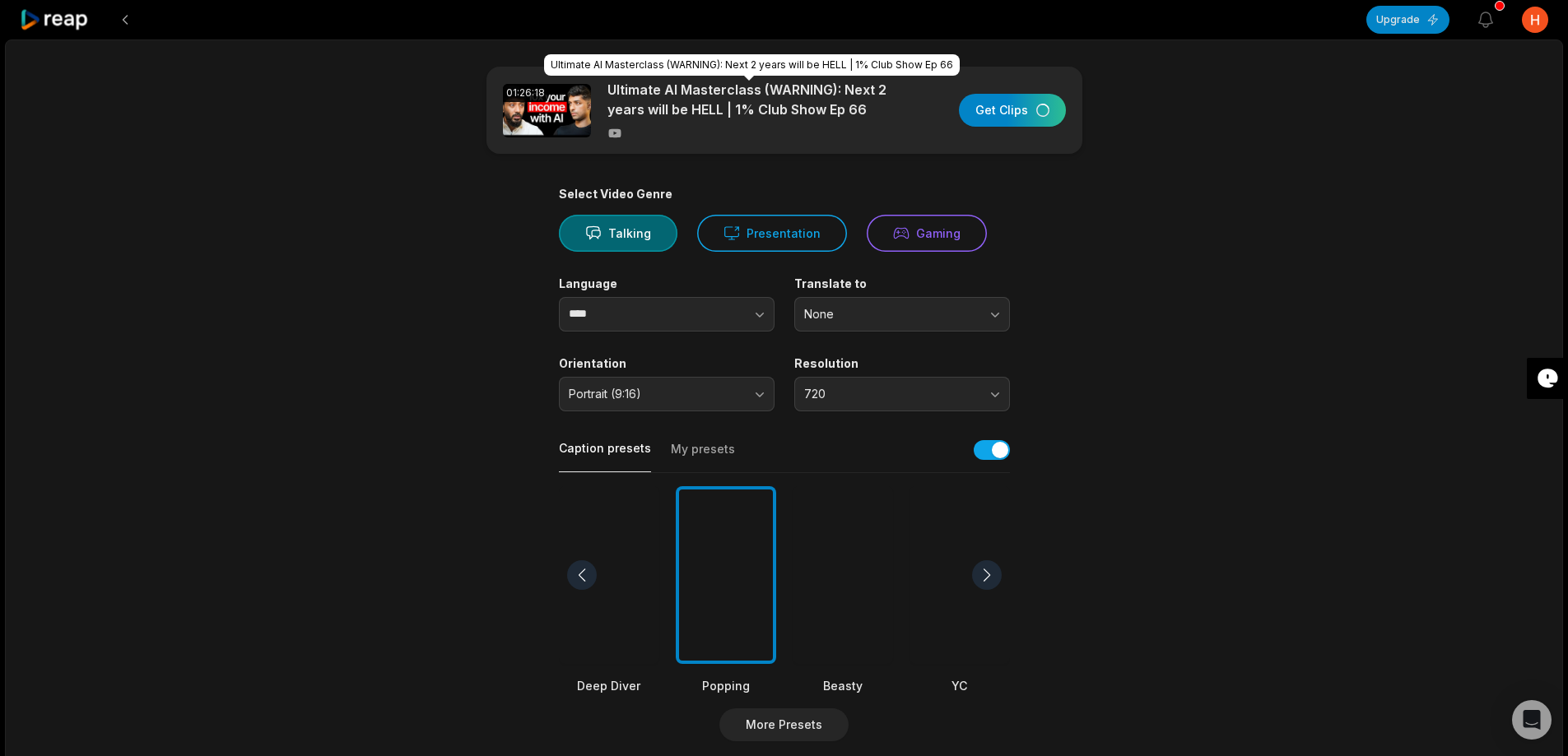
click at [794, 106] on p "Ultimate AI Masterclass (WARNING): Next 2 years will be HELL | 1% Club Show Ep …" at bounding box center [749, 99] width 284 height 40
drag, startPoint x: 871, startPoint y: 111, endPoint x: 698, endPoint y: 92, distance: 174.0
click at [698, 92] on p "Ultimate AI Masterclass (WARNING): Next 2 years will be HELL | 1% Club Show Ep …" at bounding box center [749, 99] width 284 height 40
click at [698, 93] on p "Ultimate AI Masterclass (WARNING): Next 2 years will be HELL | 1% Club Show Ep …" at bounding box center [749, 99] width 284 height 40
